Goal: Information Seeking & Learning: Get advice/opinions

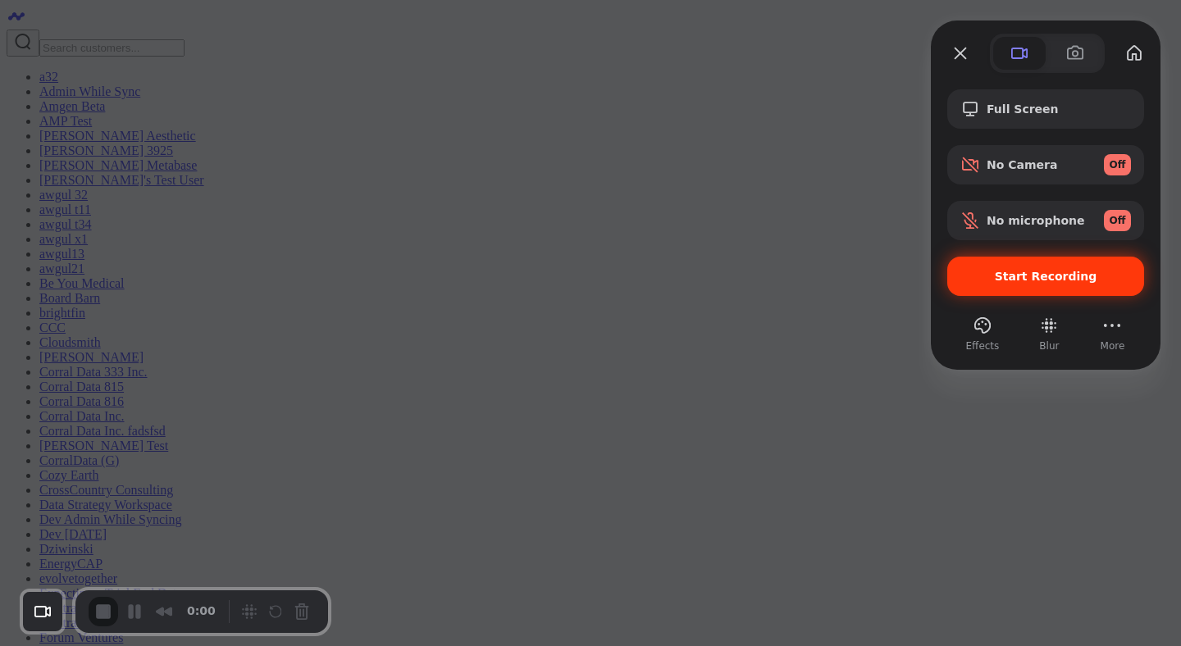
click at [1036, 278] on span "Start Recording" at bounding box center [1046, 276] width 103 height 13
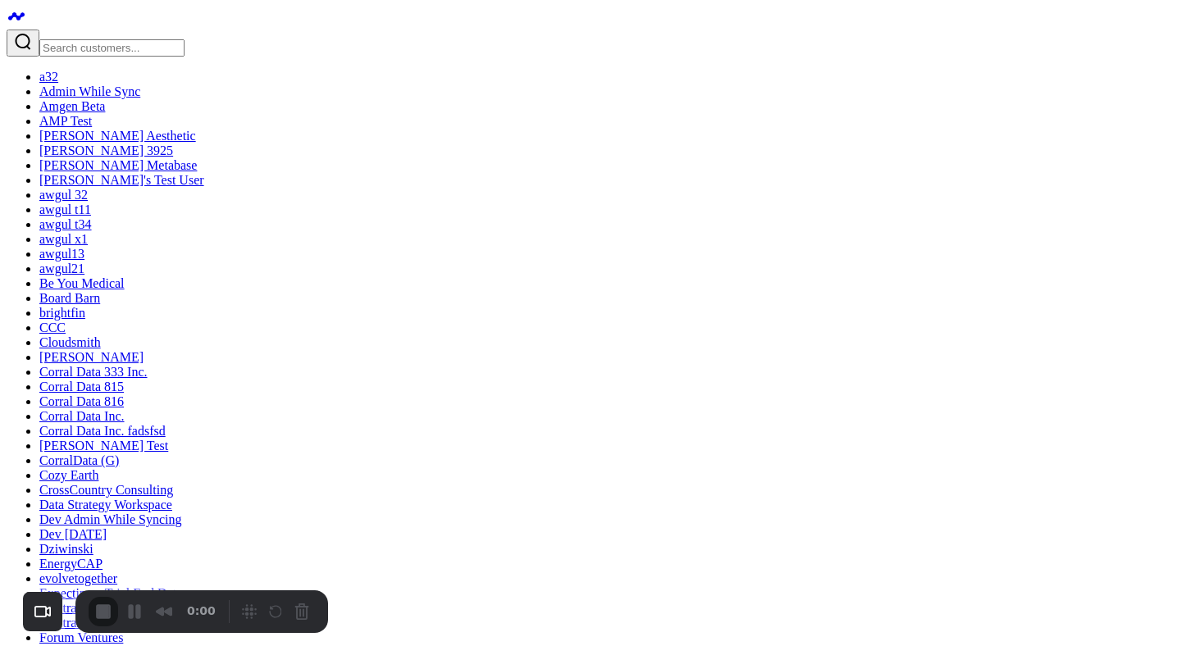
type input "l"
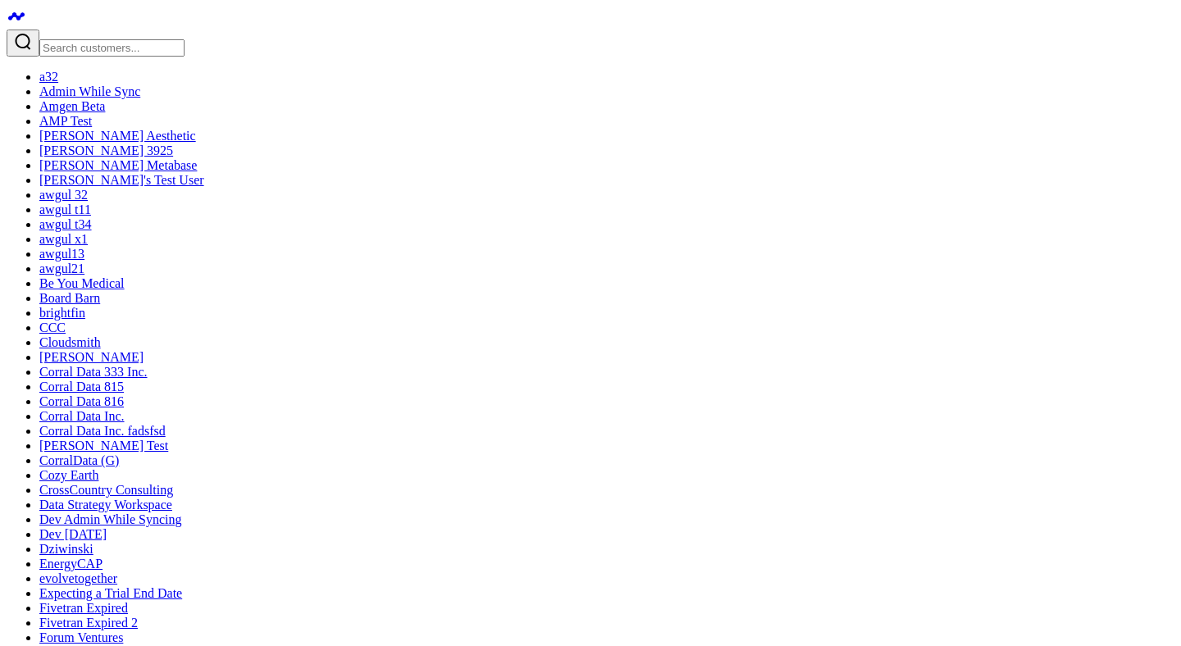
type textarea "what are my top sources of re"
type textarea "w"
type textarea "what is my ltv:cac over the past 90 days?"
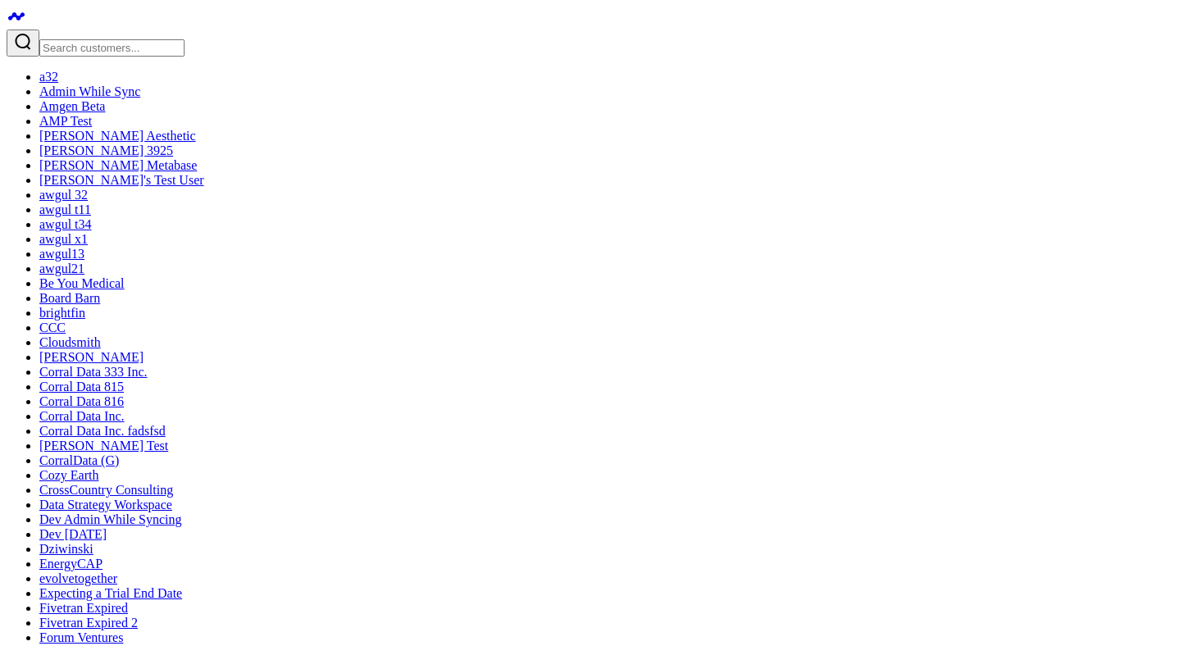
scroll to position [820, 0]
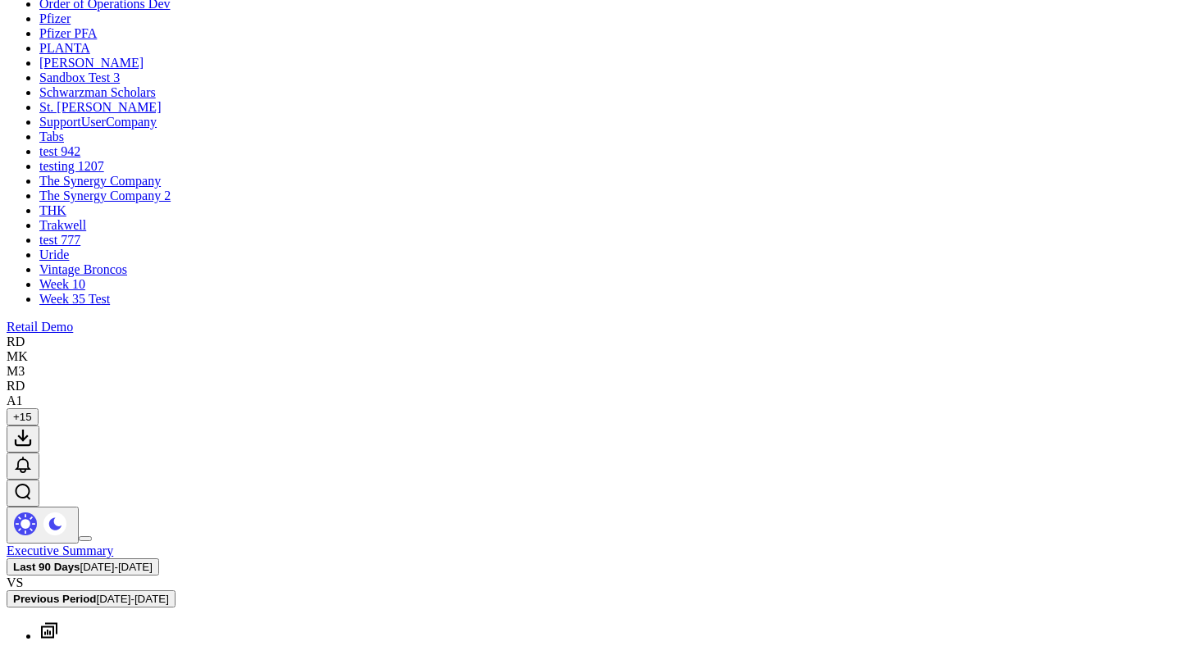
scroll to position [1433, 0]
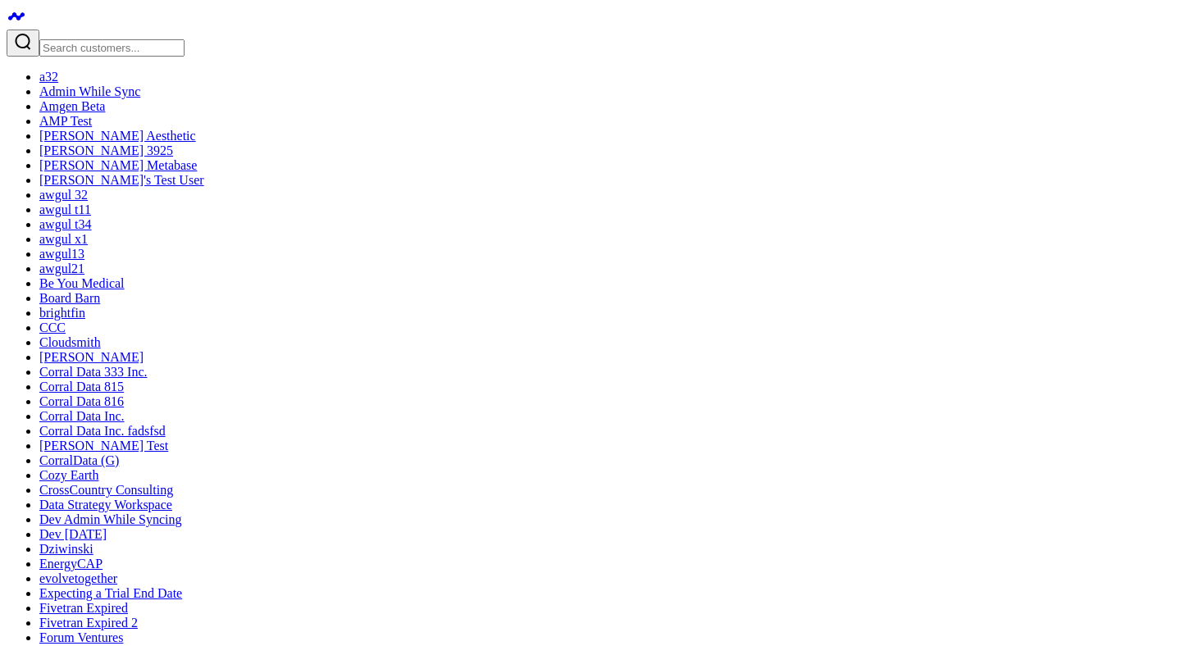
scroll to position [2564, 0]
type textarea "can you summarize this for me"
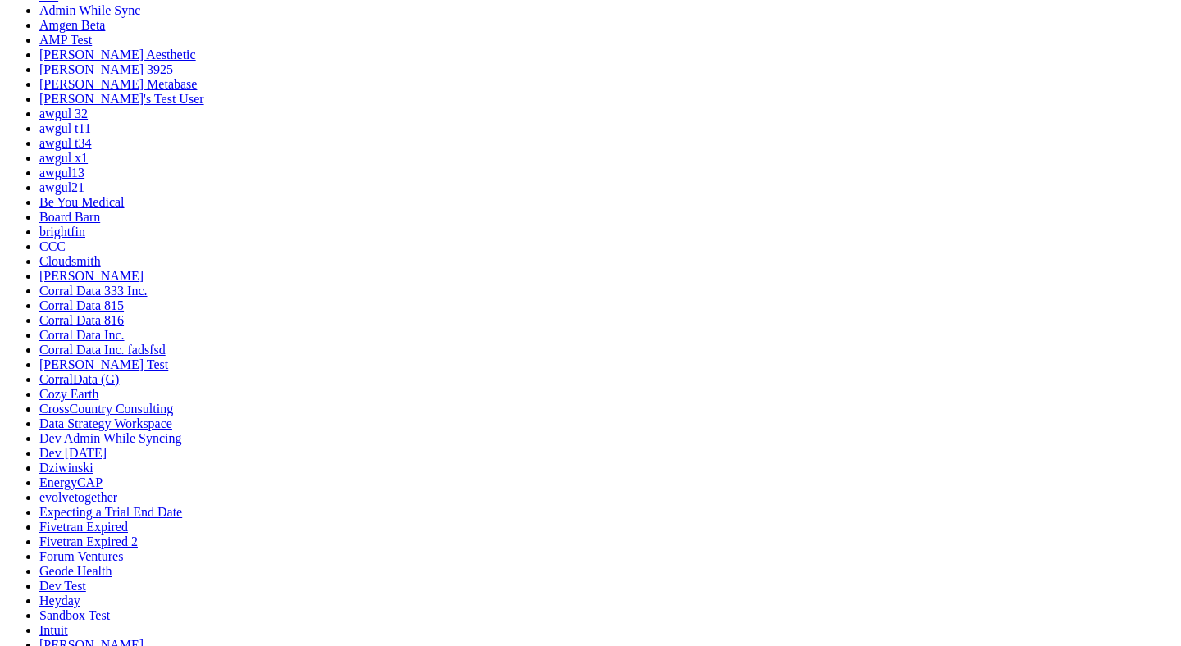
scroll to position [2766, 0]
type textarea "can you generate insights from this page"
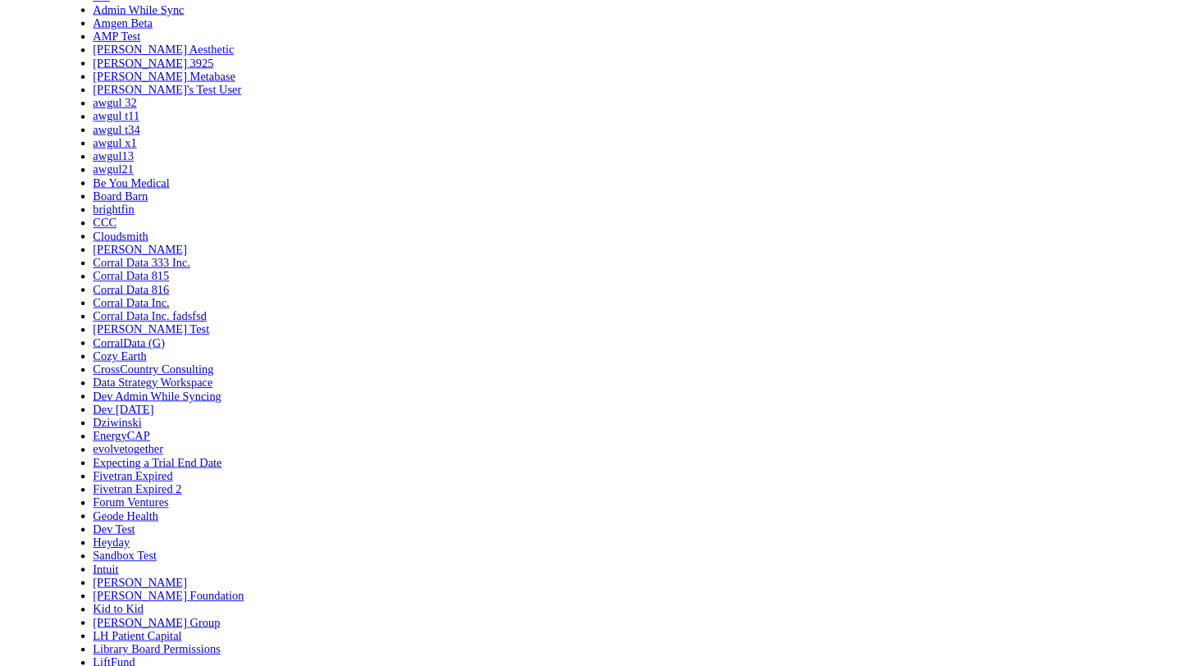
scroll to position [2865, 0]
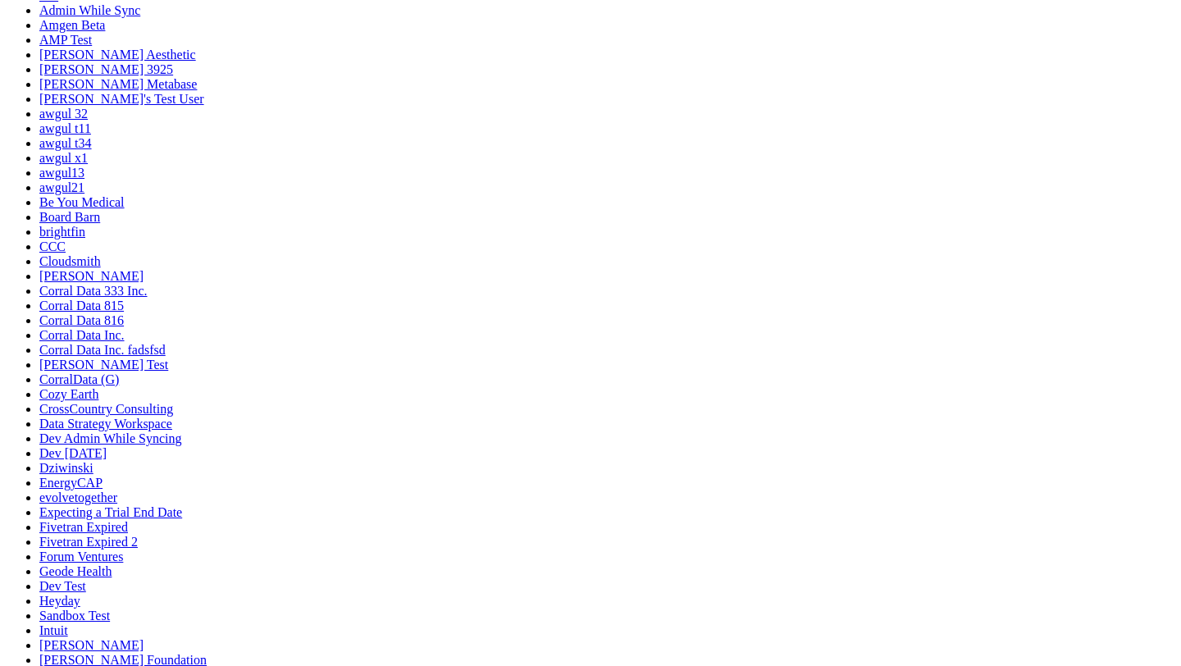
scroll to position [2820, 0]
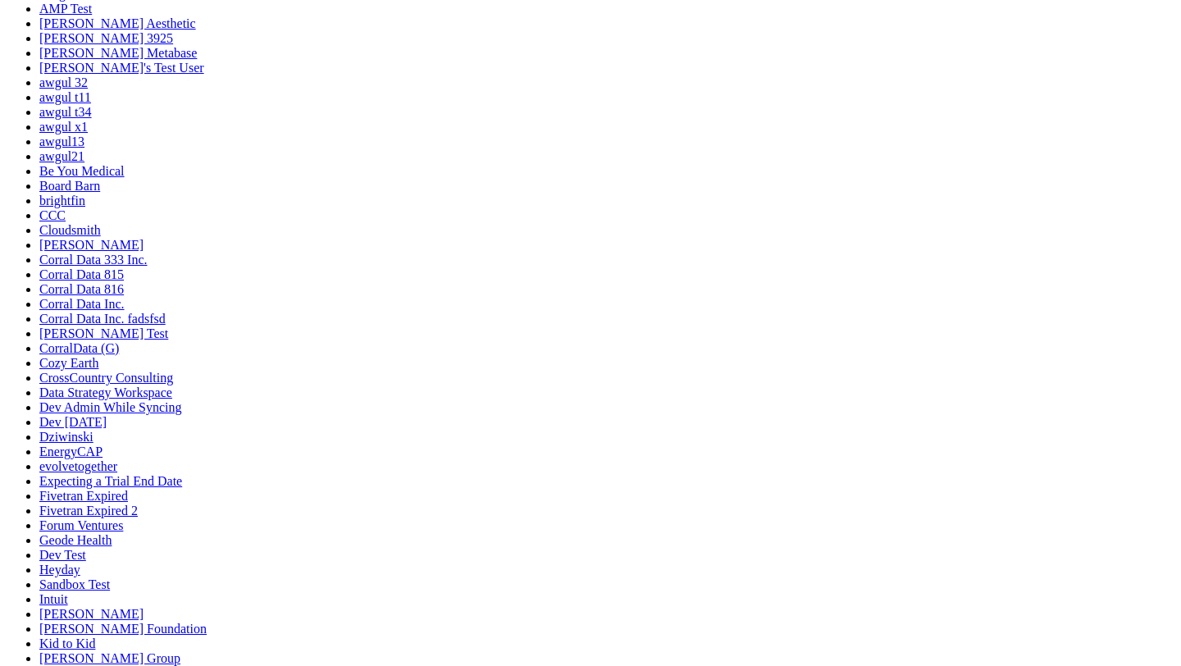
scroll to position [0, 0]
type textarea "Add a column to performance by source/medium widget"
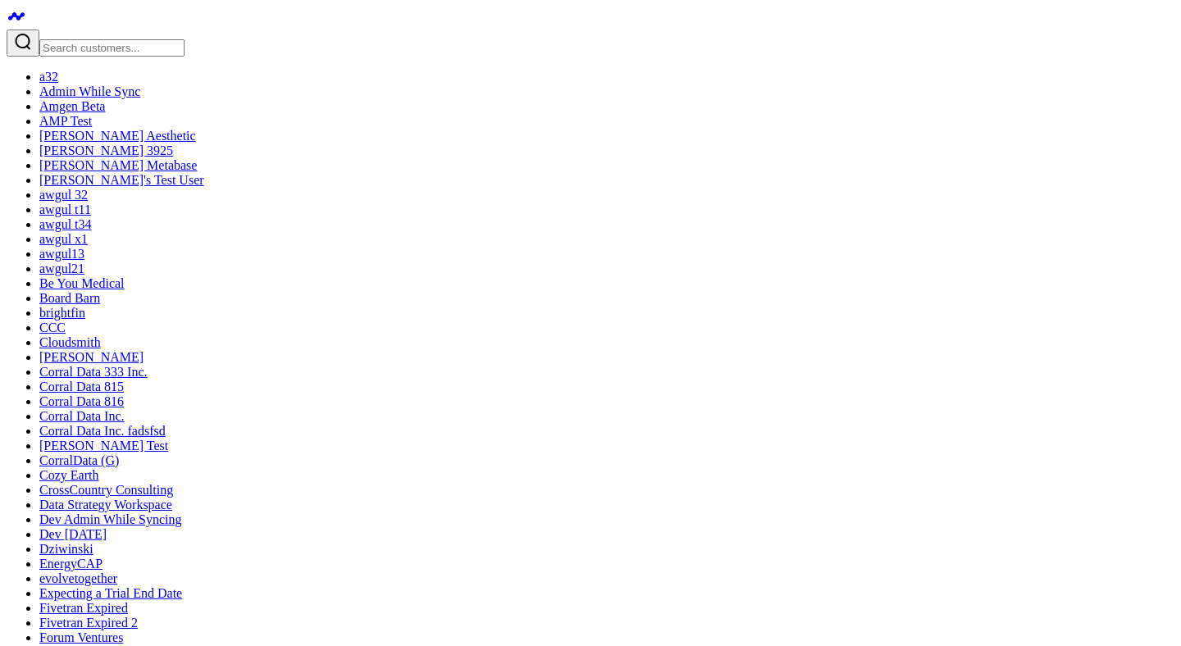
type textarea "what are my top sources of revenue?"
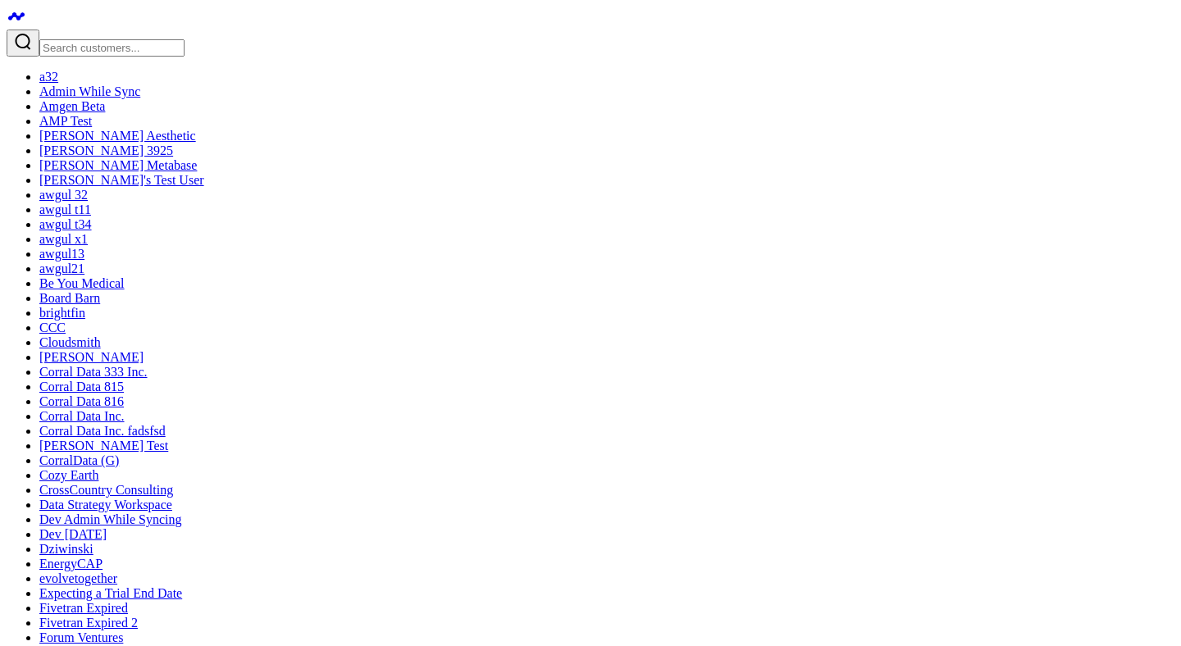
scroll to position [0, 0]
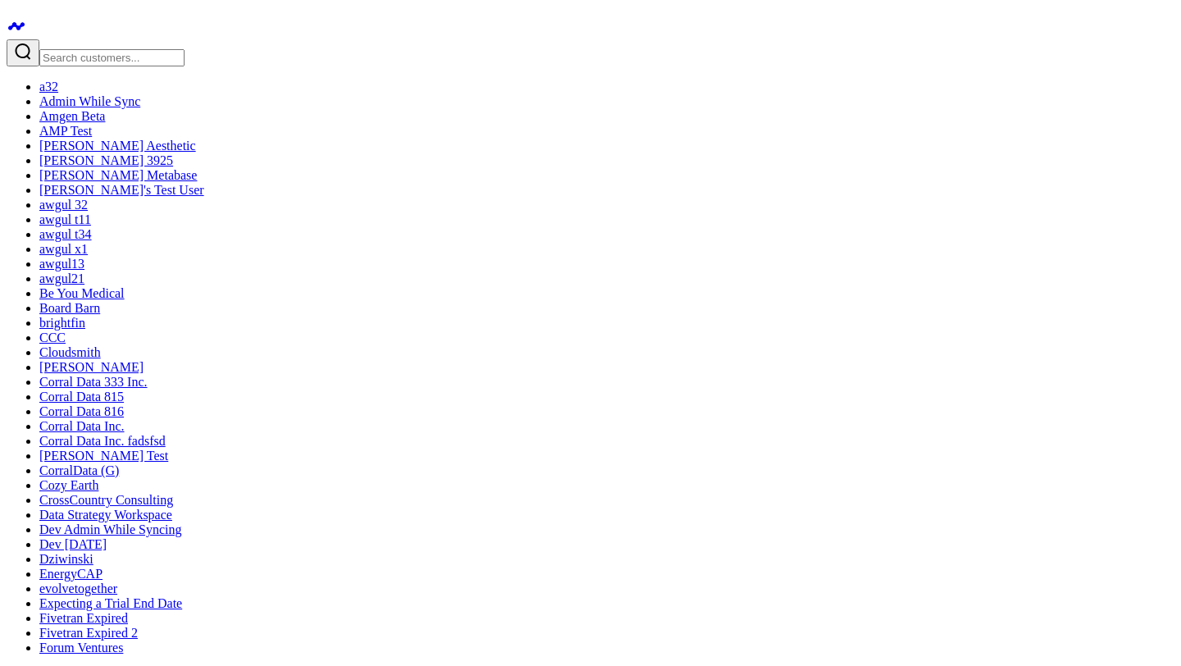
scroll to position [2721, 0]
